Goal: Check status: Check status

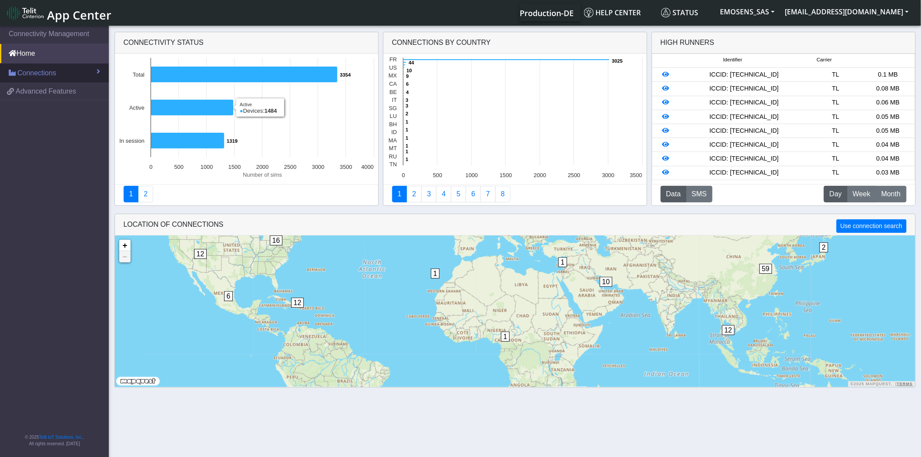
click at [44, 75] on span "Connections" at bounding box center [36, 73] width 39 height 10
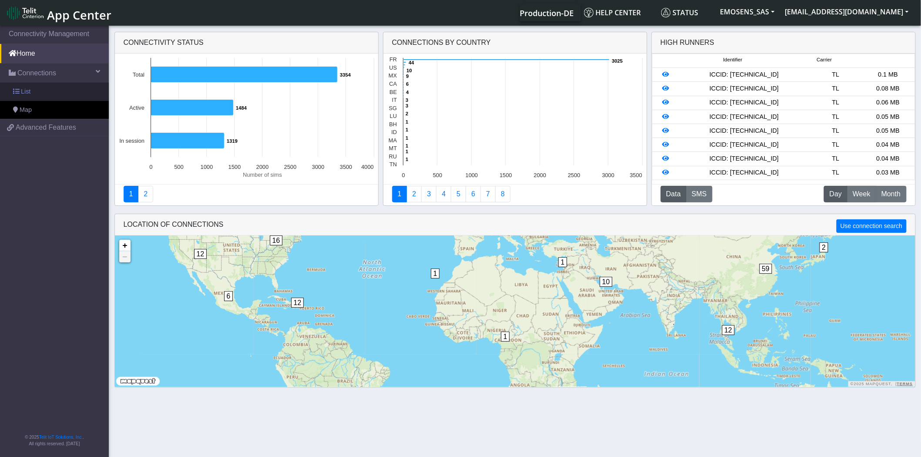
click at [44, 91] on link "List" at bounding box center [54, 92] width 109 height 18
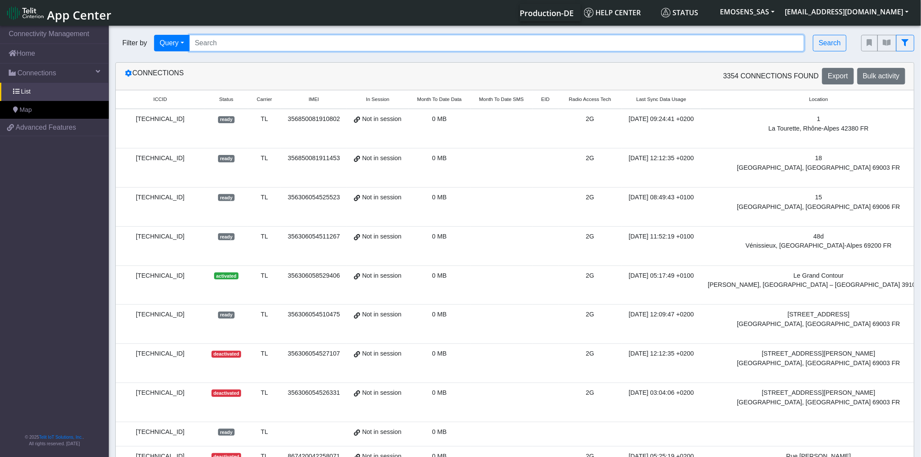
drag, startPoint x: 223, startPoint y: 46, endPoint x: 228, endPoint y: 45, distance: 5.0
click at [223, 46] on input "Search..." at bounding box center [497, 43] width 616 height 17
paste input "[TECHNICAL_ID]"
type input "[TECHNICAL_ID]"
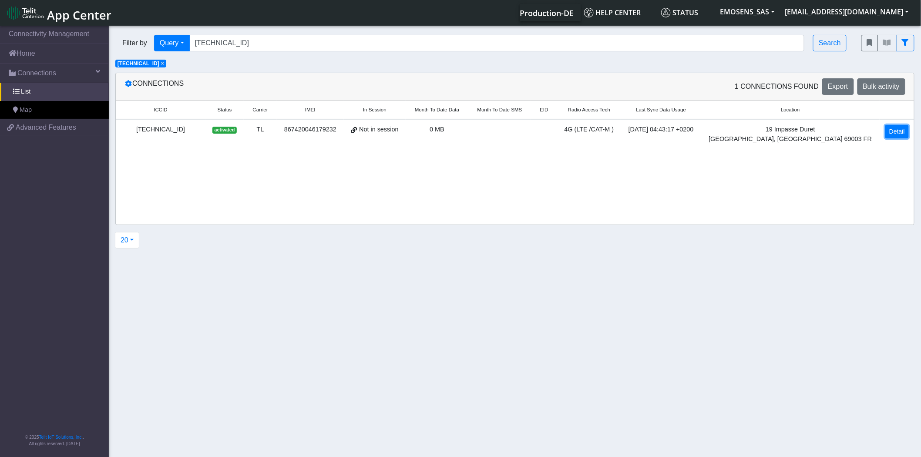
click at [897, 131] on link "Detail" at bounding box center [898, 131] width 24 height 13
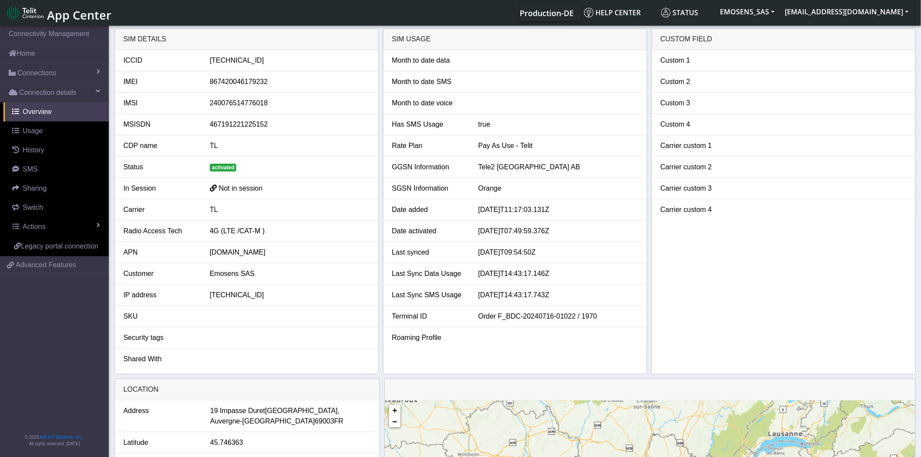
drag, startPoint x: 567, startPoint y: 297, endPoint x: 408, endPoint y: 208, distance: 182.1
click at [408, 208] on ul "Month to date data Month to date SMS Month to date voice Has SMS Usage true Rat…" at bounding box center [515, 199] width 263 height 298
click at [603, 225] on li "Date activated [DATE]T07:49:59.376Z" at bounding box center [515, 231] width 263 height 21
click at [49, 225] on link "Actions" at bounding box center [55, 226] width 105 height 19
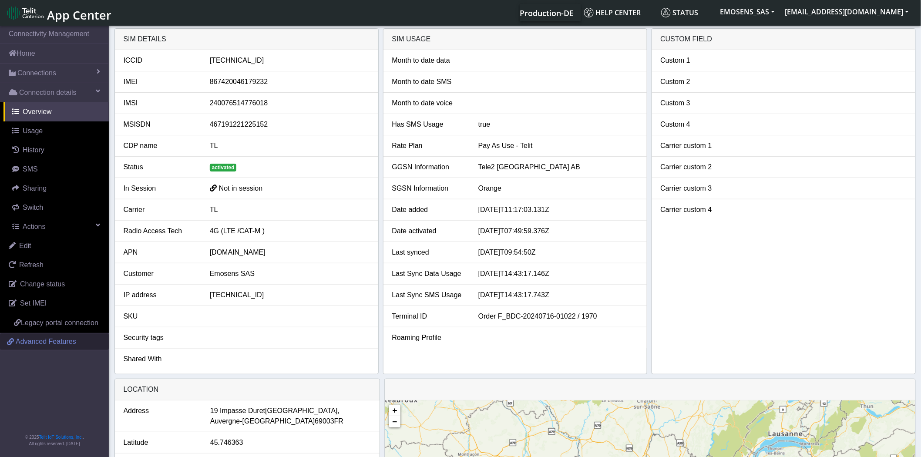
click at [54, 344] on span "Advanced Features" at bounding box center [46, 342] width 61 height 10
click at [29, 50] on link "Home" at bounding box center [54, 53] width 109 height 19
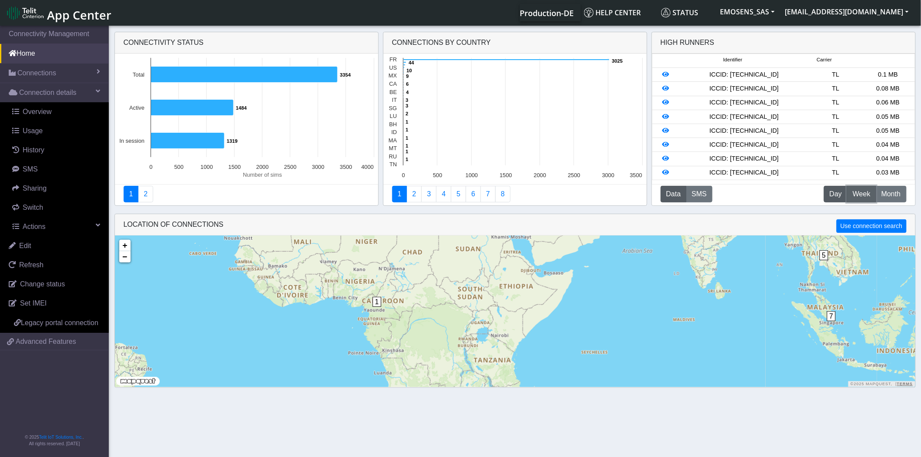
click at [863, 194] on span "Week" at bounding box center [862, 194] width 18 height 10
